Goal: Transaction & Acquisition: Purchase product/service

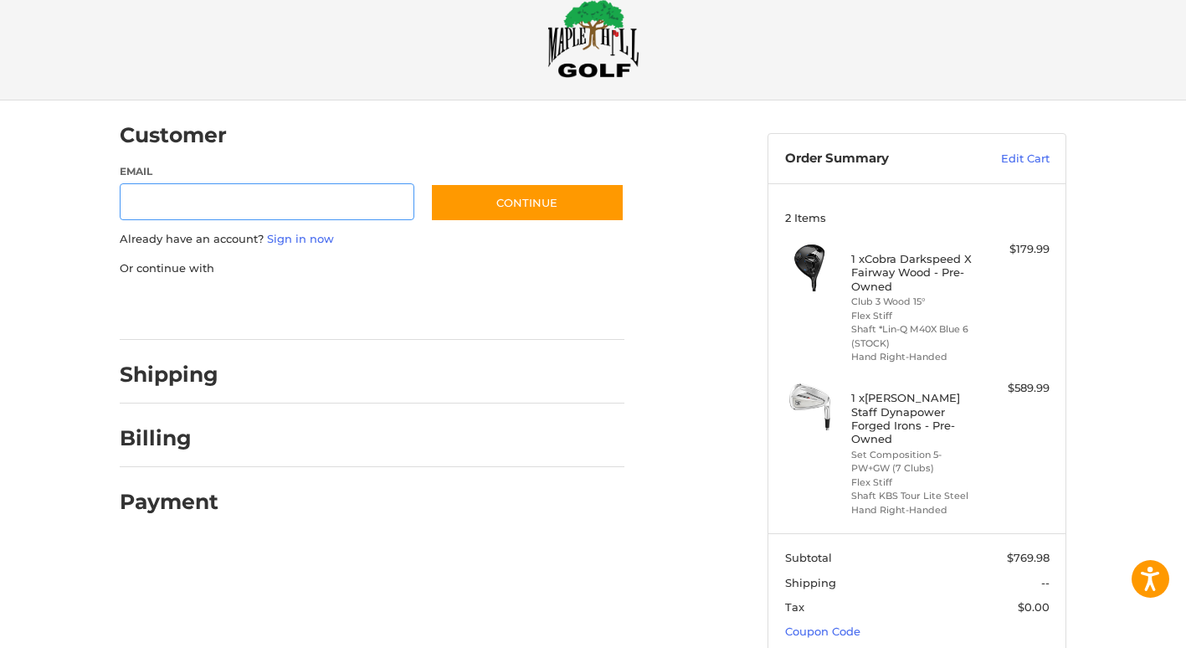
scroll to position [34, 0]
click at [1022, 152] on link "Edit Cart" at bounding box center [1007, 158] width 85 height 17
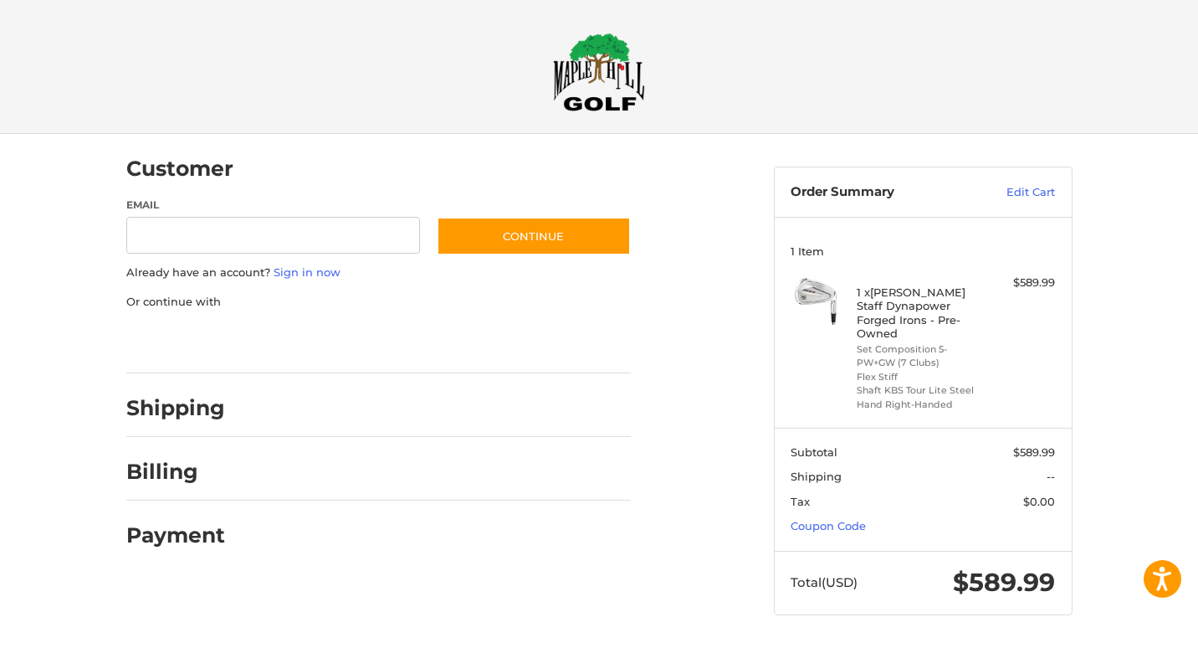
click at [827, 291] on img at bounding box center [816, 300] width 50 height 50
click at [915, 309] on h4 "1 x [PERSON_NAME] Staff Dynapower Forged Irons - Pre-Owned" at bounding box center [921, 312] width 128 height 54
